Goal: Task Accomplishment & Management: Manage account settings

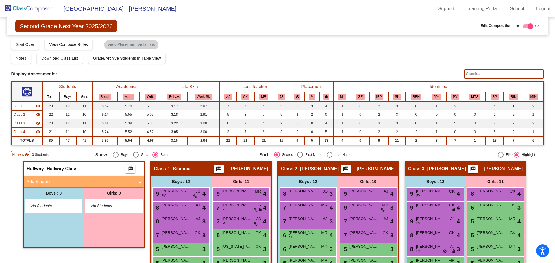
click at [37, 9] on img at bounding box center [29, 8] width 58 height 17
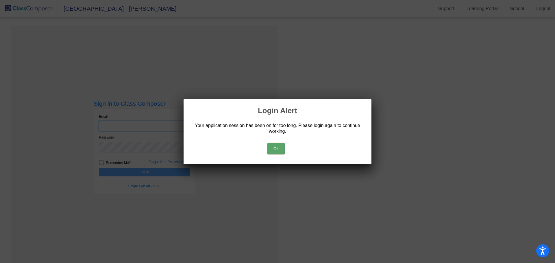
type input "[PERSON_NAME][EMAIL_ADDRESS][PERSON_NAME][DOMAIN_NAME]"
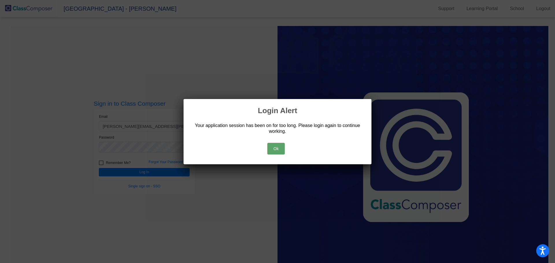
click at [272, 146] on button "Ok" at bounding box center [276, 149] width 17 height 12
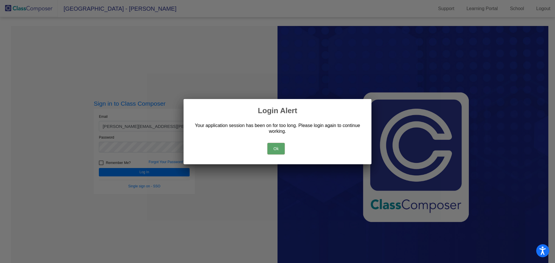
click at [272, 146] on button "Ok" at bounding box center [276, 149] width 17 height 12
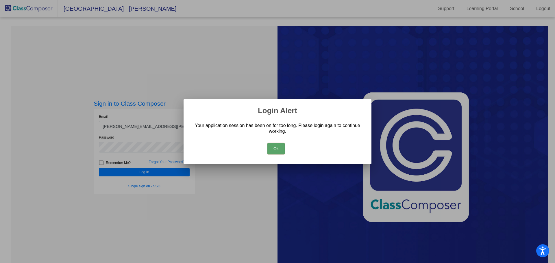
click at [272, 146] on button "Ok" at bounding box center [276, 149] width 17 height 12
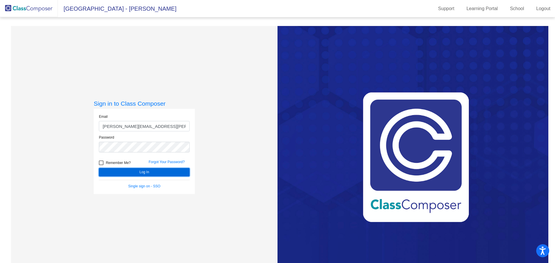
click at [142, 173] on button "Log In" at bounding box center [144, 172] width 91 height 8
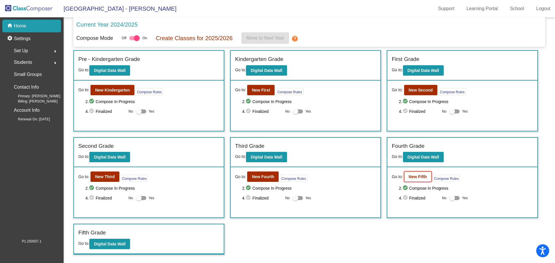
click at [420, 175] on b "New Fifth" at bounding box center [418, 177] width 18 height 5
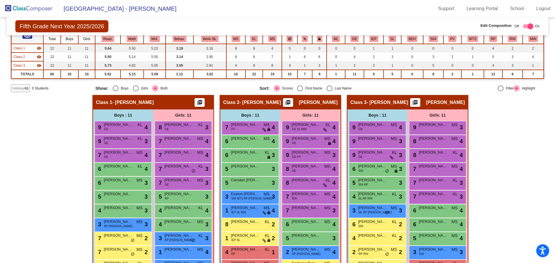
scroll to position [78, 0]
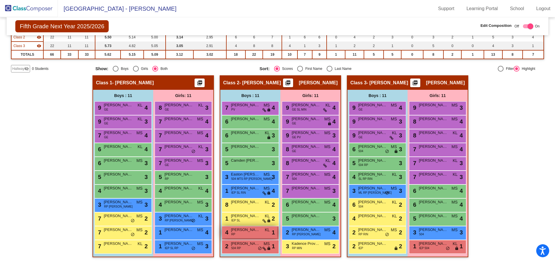
click at [243, 234] on div "4 [PERSON_NAME] RP KL lock do_not_disturb_alt 1" at bounding box center [249, 233] width 55 height 12
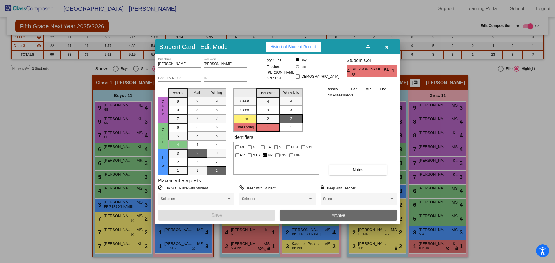
click at [337, 215] on span "Archive" at bounding box center [339, 215] width 14 height 5
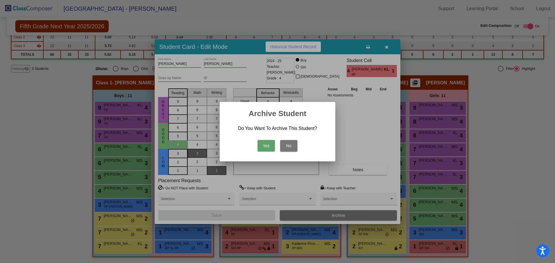
click at [270, 145] on button "Yes" at bounding box center [266, 146] width 17 height 12
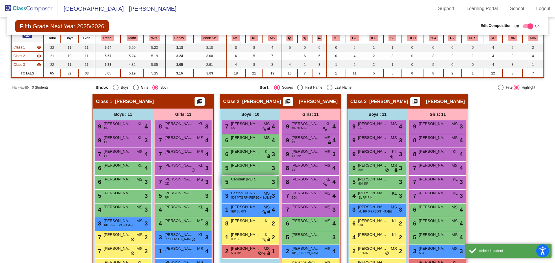
scroll to position [49, 0]
